Goal: Task Accomplishment & Management: Complete application form

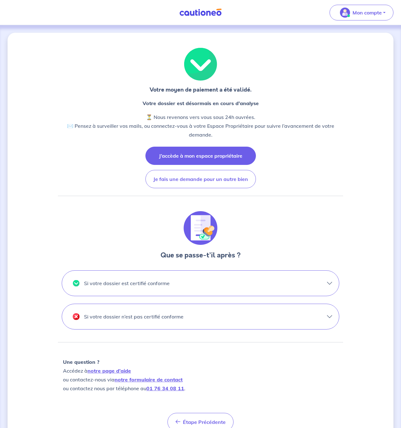
click at [215, 157] on button "J’accède à mon espace propriétaire" at bounding box center [200, 156] width 110 height 18
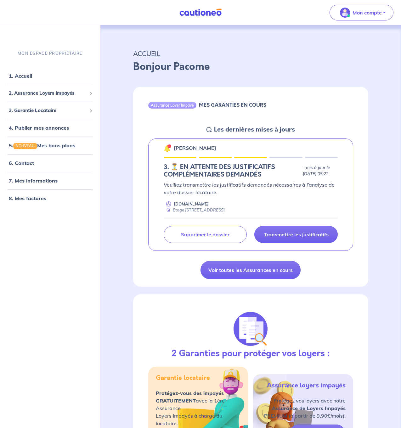
click at [169, 146] on div at bounding box center [168, 145] width 3 height 3
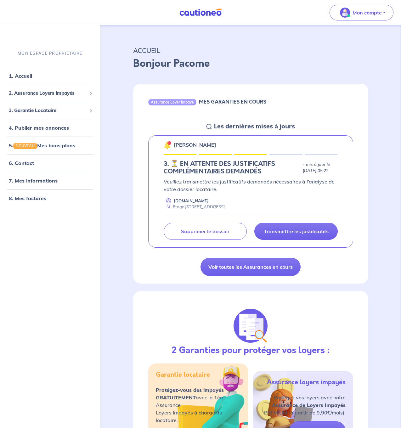
scroll to position [3, 0]
click at [305, 176] on div "[PERSON_NAME] 3. ⏳️️ EN ATTENTE DES JUSTIFICATIFS COMPLÉMENTAIRES DEMANDÉS - mi…" at bounding box center [250, 191] width 205 height 113
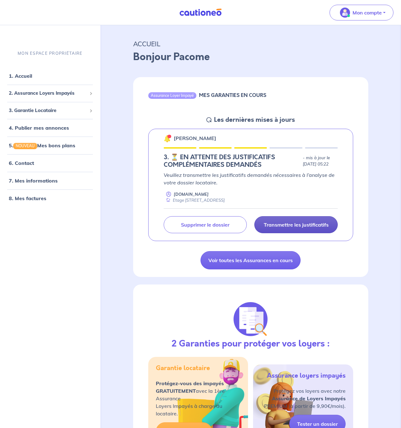
scroll to position [13, 0]
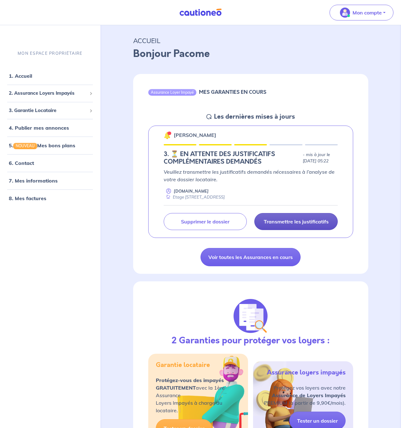
click at [317, 223] on p "Transmettre les justificatifs" at bounding box center [295, 221] width 65 height 6
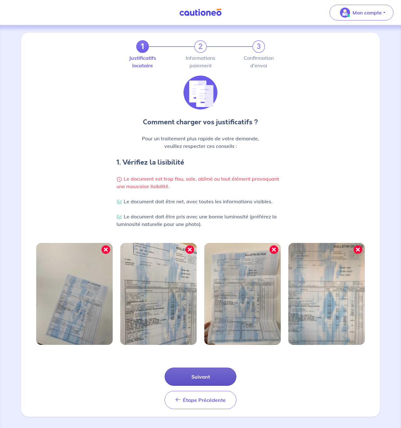
click at [194, 376] on button "Suivant" at bounding box center [200, 376] width 72 height 18
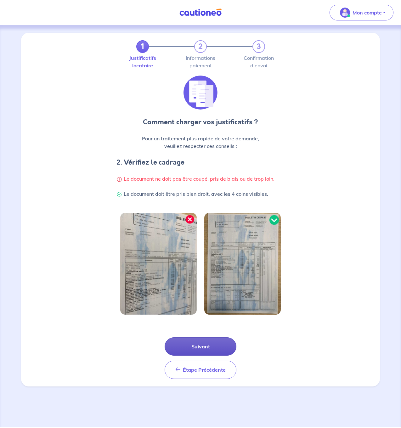
click at [204, 347] on button "Suivant" at bounding box center [200, 346] width 72 height 18
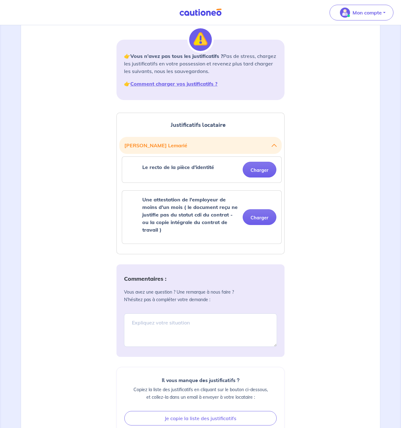
scroll to position [77, 0]
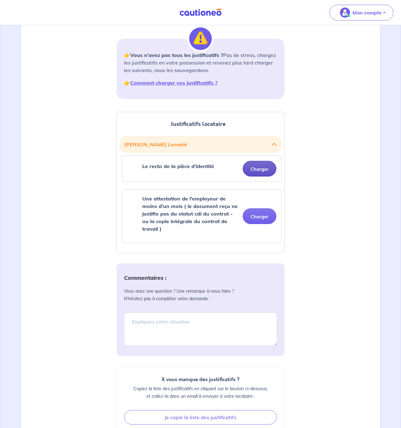
click at [249, 174] on button "Charger" at bounding box center [259, 169] width 34 height 16
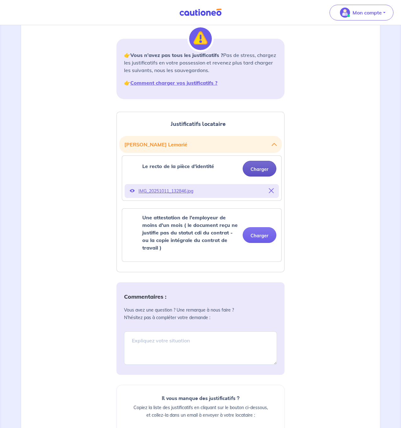
click at [267, 171] on button "Charger" at bounding box center [259, 169] width 34 height 16
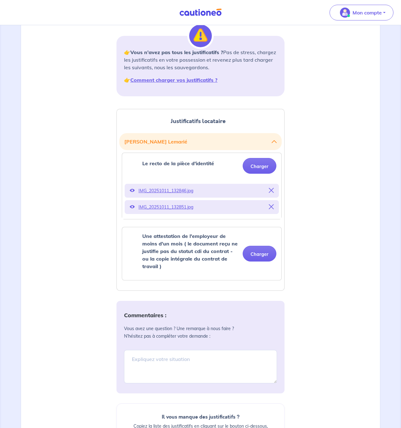
scroll to position [80, 0]
click at [240, 256] on div "Charger" at bounding box center [256, 253] width 39 height 16
click at [258, 255] on button "Charger" at bounding box center [259, 253] width 34 height 16
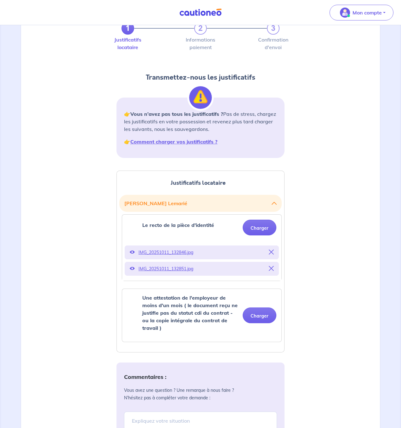
scroll to position [19, 0]
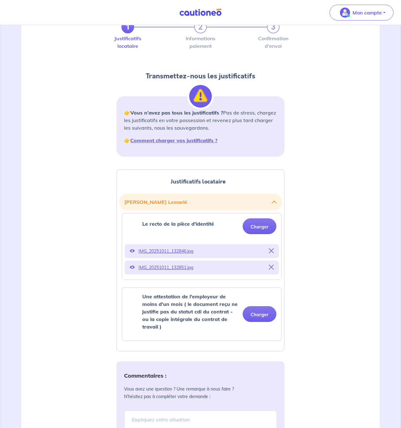
click at [273, 251] on icon at bounding box center [271, 250] width 5 height 5
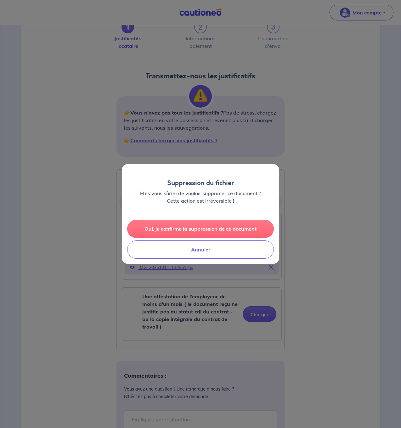
click at [192, 228] on button "Oui, je confirme la suppression de ce document" at bounding box center [200, 228] width 147 height 18
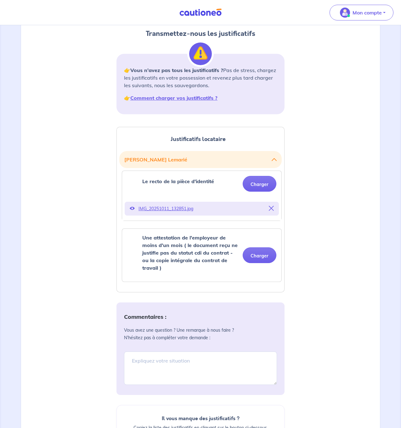
scroll to position [62, 0]
click at [272, 207] on icon at bounding box center [271, 207] width 5 height 5
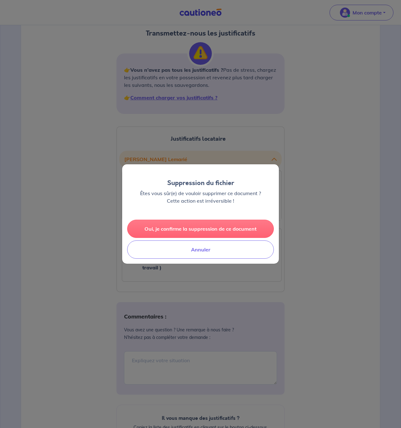
click at [214, 232] on button "Oui, je confirme la suppression de ce document" at bounding box center [200, 228] width 147 height 18
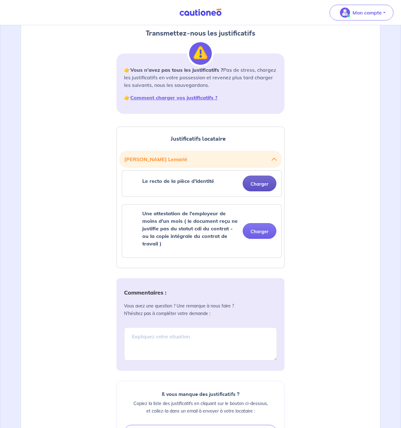
click at [263, 182] on button "Charger" at bounding box center [259, 183] width 34 height 16
click at [259, 183] on button "Charger" at bounding box center [259, 183] width 34 height 16
click at [340, 197] on div "Justificatifs locataire [PERSON_NAME] Le recto de la pièce d'identité Charger U…" at bounding box center [200, 312] width 351 height 387
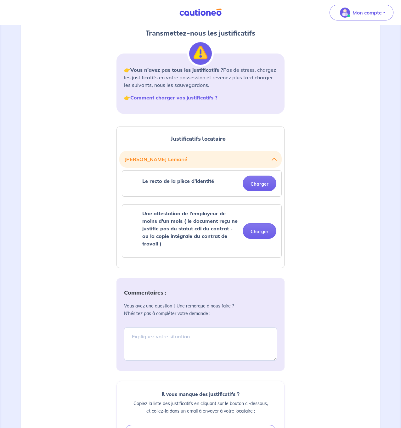
click at [194, 225] on strong "Une attestation de l'employeur de moins d'un mois ( le document reçu ne justifi…" at bounding box center [189, 228] width 95 height 36
click at [190, 183] on strong "Le recto de la pièce d'identité" at bounding box center [178, 181] width 72 height 6
click at [275, 161] on icon "button" at bounding box center [273, 159] width 5 height 5
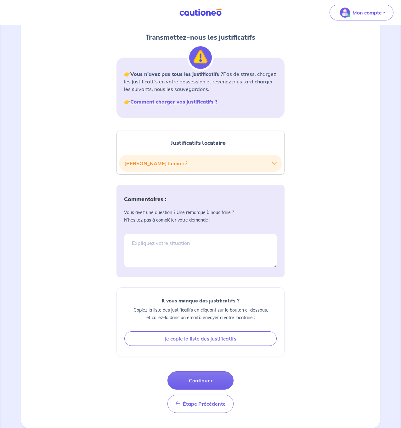
scroll to position [58, 0]
click at [273, 159] on button "[PERSON_NAME]" at bounding box center [200, 163] width 152 height 12
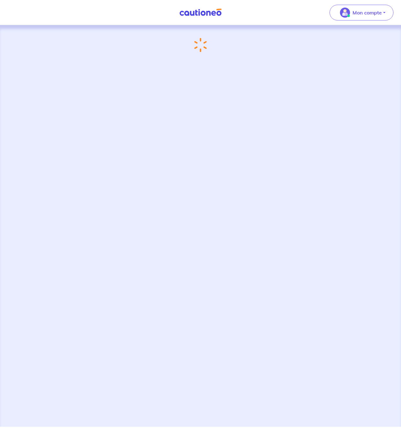
scroll to position [58, 0]
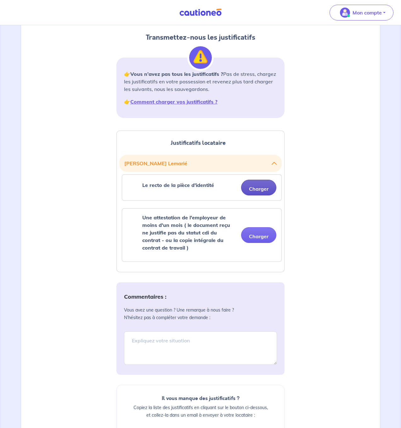
click at [257, 189] on button "Charger" at bounding box center [258, 188] width 35 height 16
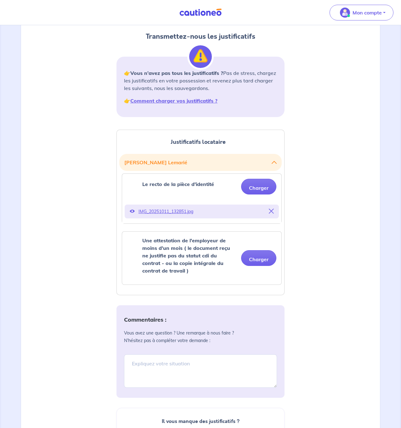
click at [213, 188] on div "Le recto de la pièce d'identité" at bounding box center [178, 186] width 72 height 13
click at [261, 260] on button "Charger" at bounding box center [258, 258] width 35 height 16
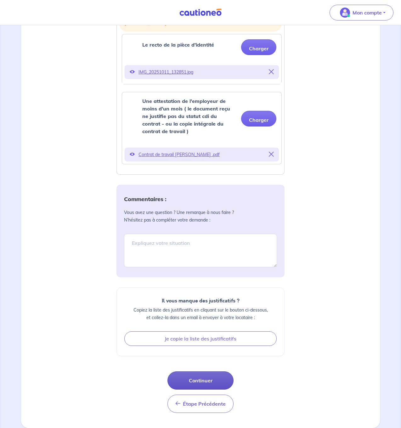
click at [217, 388] on button "Continuer" at bounding box center [200, 380] width 66 height 18
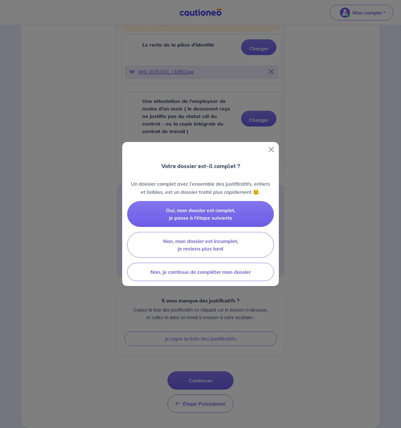
scroll to position [180, 0]
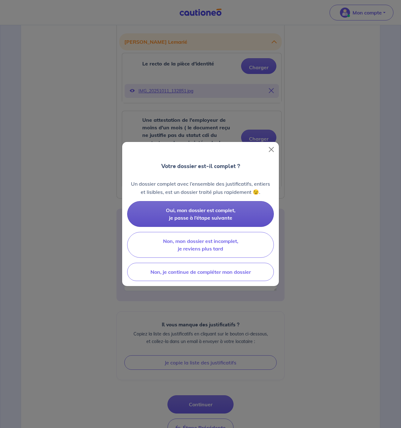
click at [245, 216] on button "Oui, mon dossier est complet, je passe à l’étape suivante" at bounding box center [200, 214] width 147 height 26
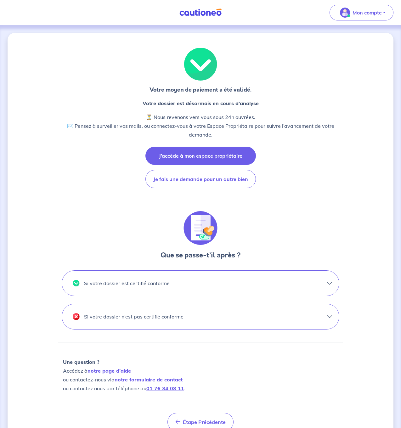
click at [230, 150] on button "J’accède à mon espace propriétaire" at bounding box center [200, 156] width 110 height 18
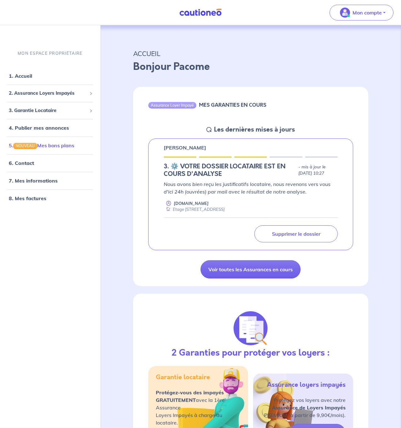
click at [17, 144] on link "5. NOUVEAU Mes bons plans" at bounding box center [41, 145] width 65 height 6
